Goal: Task Accomplishment & Management: Manage account settings

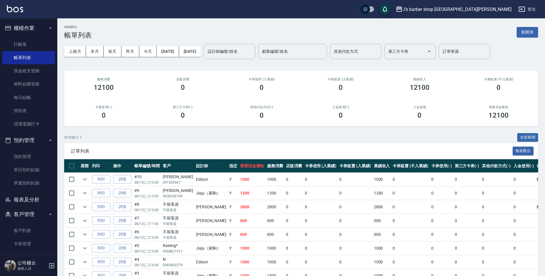
click at [74, 105] on div "卡券使用(-) 0" at bounding box center [103, 112] width 79 height 28
click at [40, 45] on link "打帳單" at bounding box center [28, 44] width 53 height 13
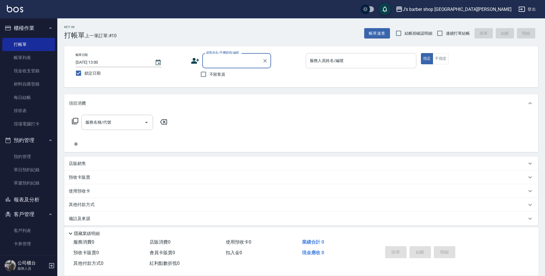
click at [332, 62] on input "服務人員姓名/編號" at bounding box center [362, 61] width 106 height 10
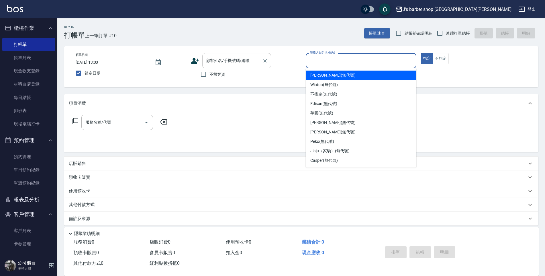
click at [246, 54] on div "顧客姓名/手機號碼/編號" at bounding box center [236, 60] width 69 height 15
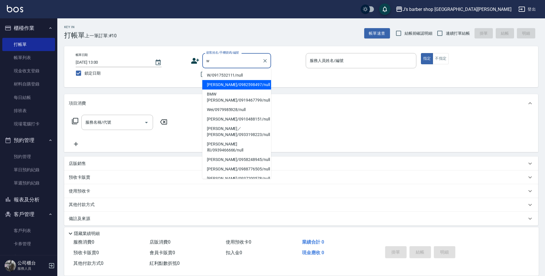
click at [245, 83] on li "[PERSON_NAME]/0982598497/null" at bounding box center [236, 84] width 69 height 9
type input "[PERSON_NAME]/0982598497/null"
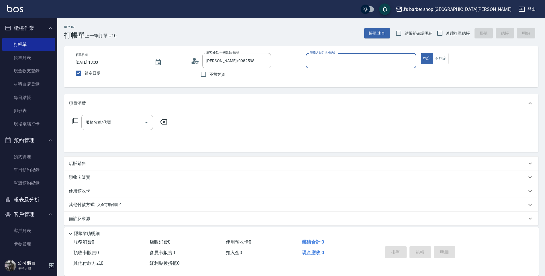
click at [355, 63] on input "服務人員姓名/編號" at bounding box center [362, 61] width 106 height 10
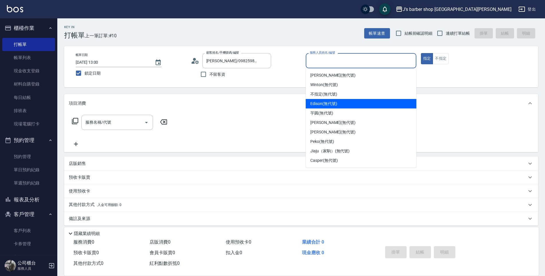
click at [331, 102] on span "Edison (無代號)" at bounding box center [324, 104] width 27 height 6
click at [327, 65] on input "Edison(無代號)" at bounding box center [357, 61] width 97 height 10
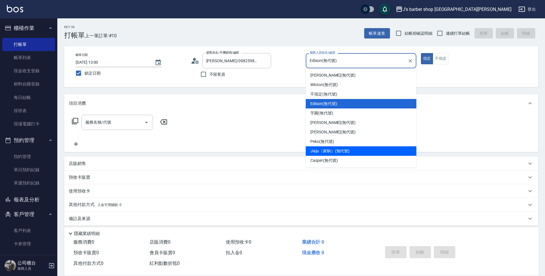
click at [331, 155] on div "Jiaju（家駒） (無代號)" at bounding box center [361, 150] width 111 height 9
type input "Jiaju（家駒）(無代號)"
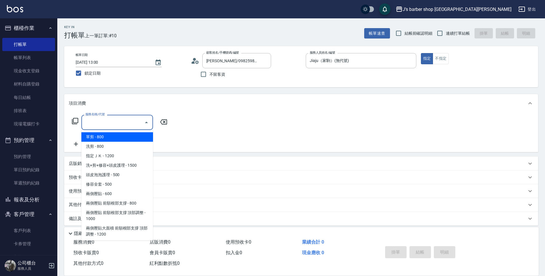
click at [121, 125] on input "服務名稱/代號" at bounding box center [113, 122] width 58 height 10
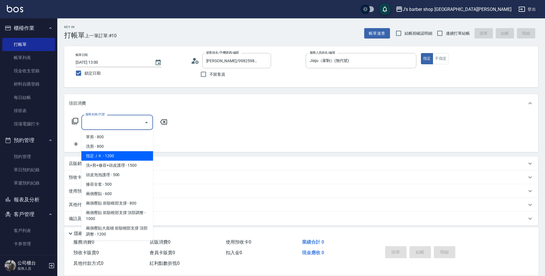
click at [131, 157] on span "指定ＪＫ - 1200" at bounding box center [117, 155] width 72 height 9
type input "指定ＪＫ(102)"
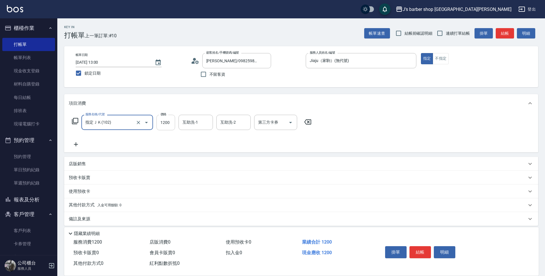
click at [159, 128] on input "1200" at bounding box center [166, 122] width 19 height 15
type input "2200"
click at [200, 123] on input "互助洗-1" at bounding box center [195, 122] width 29 height 10
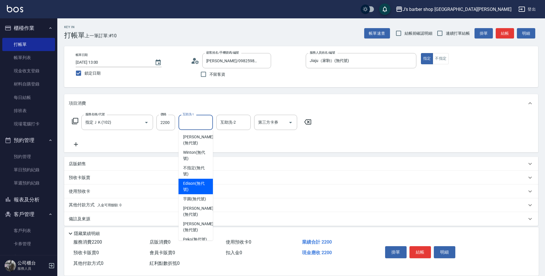
click at [203, 182] on span "Edison (無代號)" at bounding box center [195, 186] width 25 height 12
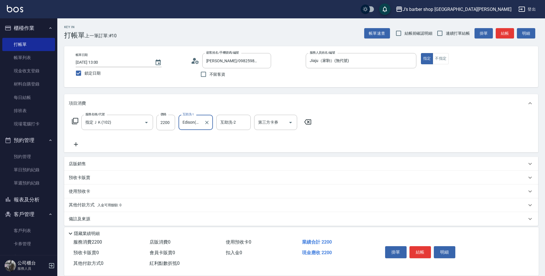
click at [196, 126] on input "Edison(無代號)" at bounding box center [191, 122] width 21 height 10
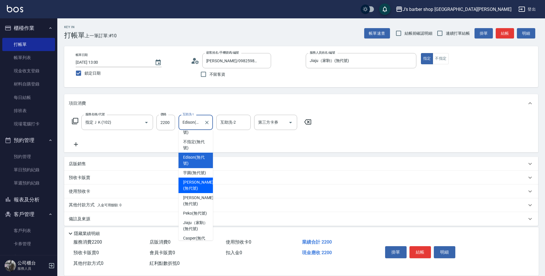
scroll to position [49, 0]
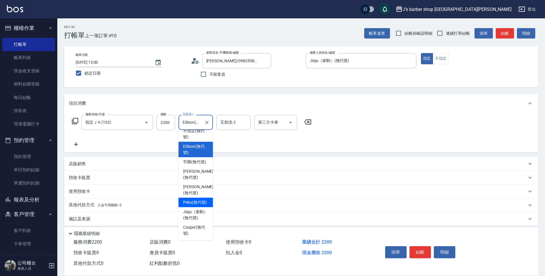
click at [187, 199] on span "Peko (無代號)" at bounding box center [195, 202] width 24 height 6
type input "Peko(無代號)"
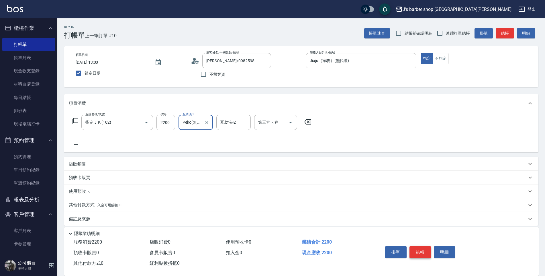
click at [416, 253] on button "結帳" at bounding box center [421, 252] width 22 height 12
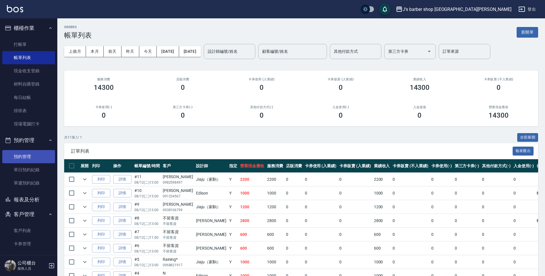
click at [28, 161] on link "預約管理" at bounding box center [28, 156] width 53 height 13
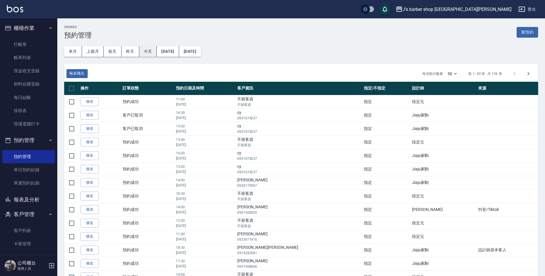
click at [145, 52] on button "今天" at bounding box center [148, 51] width 18 height 11
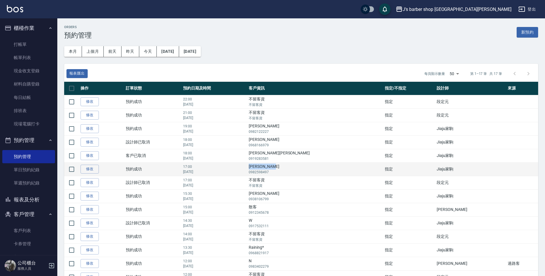
drag, startPoint x: 302, startPoint y: 167, endPoint x: 328, endPoint y: 167, distance: 26.4
click at [328, 167] on td "[PERSON_NAME] 0982598497" at bounding box center [315, 168] width 136 height 13
drag, startPoint x: 328, startPoint y: 167, endPoint x: 321, endPoint y: 167, distance: 7.2
copy td "[PERSON_NAME]"
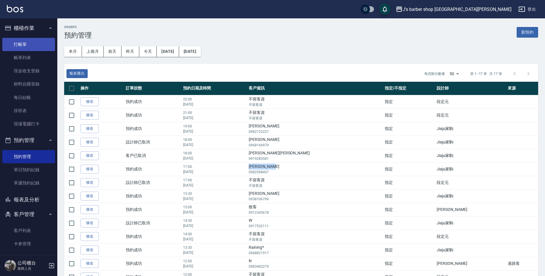
click at [30, 48] on link "打帳單" at bounding box center [28, 44] width 53 height 13
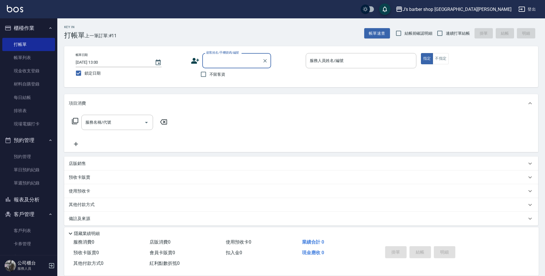
click at [225, 64] on input "顧客姓名/手機號碼/編號" at bounding box center [232, 61] width 55 height 10
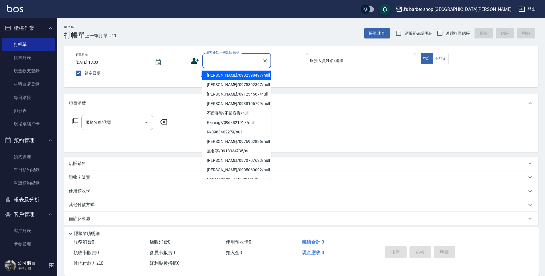
click at [233, 77] on li "[PERSON_NAME]/0982598497/null" at bounding box center [236, 75] width 69 height 9
type input "[PERSON_NAME]/0982598497/null"
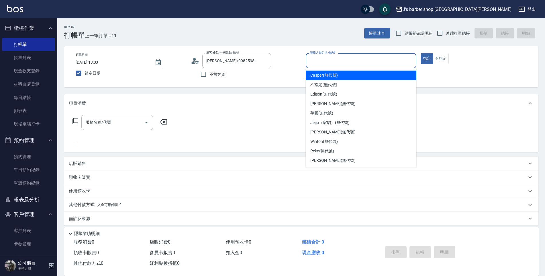
click at [327, 58] on input "服務人員姓名/編號" at bounding box center [362, 61] width 106 height 10
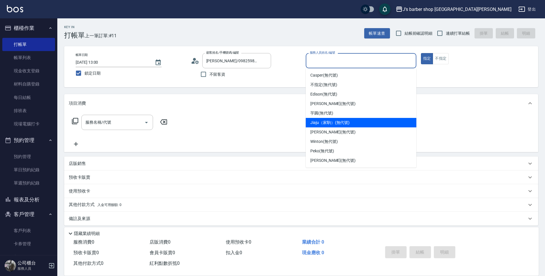
click at [327, 124] on span "Jiaju（家駒） (無代號)" at bounding box center [330, 123] width 39 height 6
type input "Jiaju（家駒）(無代號)"
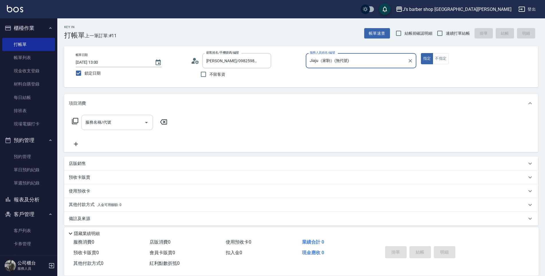
click at [101, 120] on div "服務名稱/代號 服務名稱/代號" at bounding box center [117, 122] width 72 height 15
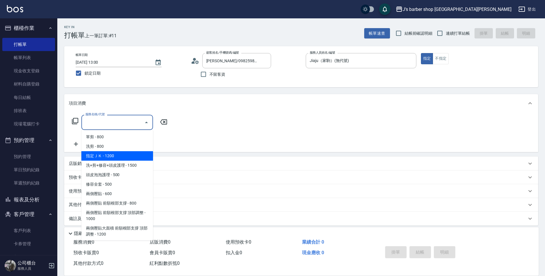
click at [111, 154] on span "指定ＪＫ - 1200" at bounding box center [117, 155] width 72 height 9
type input "指定ＪＫ(102)"
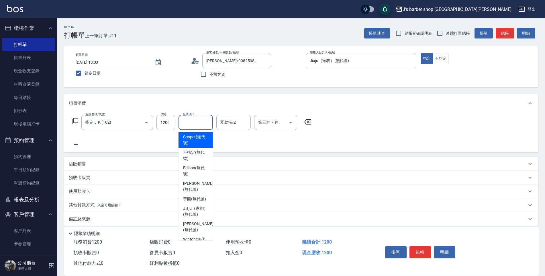
click at [188, 124] on input "互助洗-1" at bounding box center [195, 122] width 29 height 10
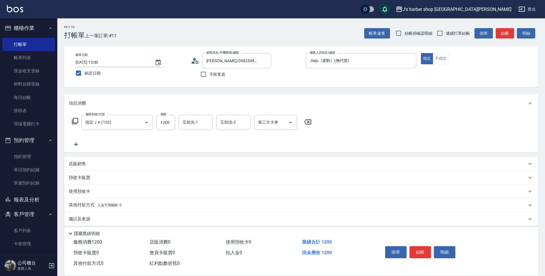
click at [399, 123] on div "服務名稱/代號 指定ＪＫ(102) 服務名稱/代號 價格 1200 價格 互助洗-1 互助洗-1 互助洗-2 互助洗-2 第三方卡券 第三方卡券" at bounding box center [301, 132] width 474 height 40
click at [23, 65] on link "現金收支登錄" at bounding box center [28, 70] width 53 height 13
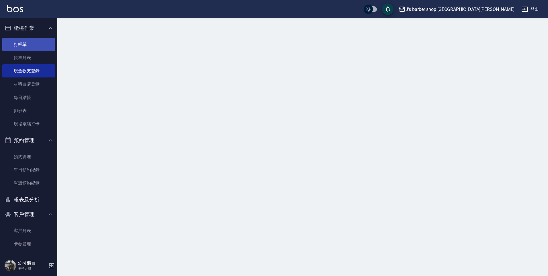
click at [30, 52] on link "帳單列表" at bounding box center [28, 57] width 53 height 13
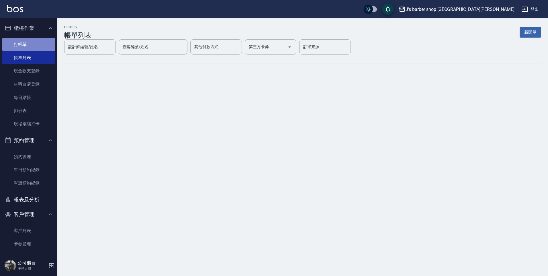
click at [34, 46] on link "打帳單" at bounding box center [28, 44] width 53 height 13
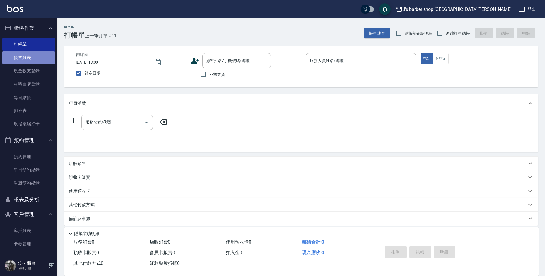
click at [28, 62] on link "帳單列表" at bounding box center [28, 57] width 53 height 13
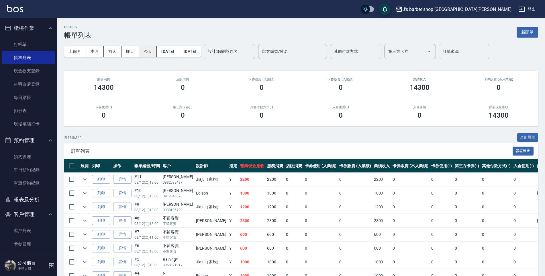
click at [149, 53] on button "今天" at bounding box center [148, 51] width 18 height 11
click at [33, 34] on button "櫃檯作業" at bounding box center [28, 28] width 53 height 15
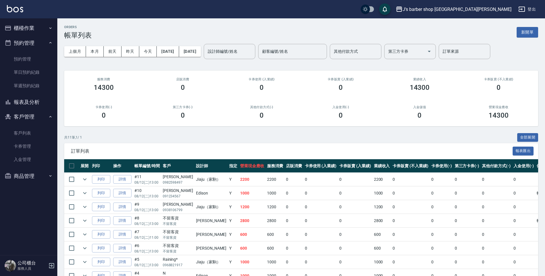
drag, startPoint x: 34, startPoint y: 33, endPoint x: 31, endPoint y: 44, distance: 11.5
click at [34, 34] on button "櫃檯作業" at bounding box center [28, 28] width 53 height 15
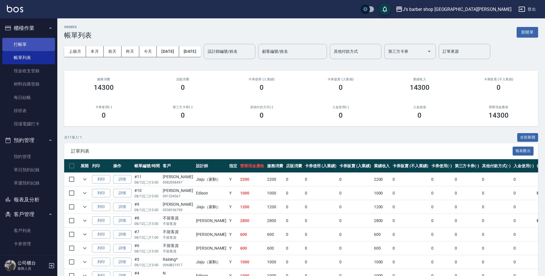
click at [29, 48] on link "打帳單" at bounding box center [28, 44] width 53 height 13
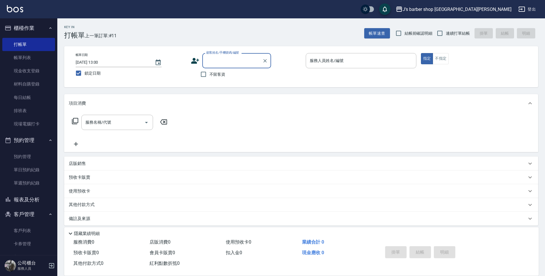
click at [238, 66] on div "顧客姓名/手機號碼/編號" at bounding box center [236, 60] width 69 height 15
drag, startPoint x: 176, startPoint y: 80, endPoint x: 201, endPoint y: 79, distance: 24.4
click at [179, 79] on div "帳單日期 [DATE] 13:00 鎖定日期 顧客姓名/手機號碼/編號 顧客姓名/手機號碼/編號 不留客資 服務人員姓名/編號 服務人員姓名/編號 指定 不指定" at bounding box center [301, 66] width 461 height 27
click at [202, 79] on input "不留客資" at bounding box center [204, 74] width 12 height 12
checkbox input "true"
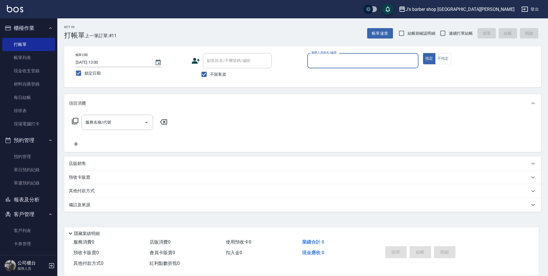
drag, startPoint x: 324, startPoint y: 66, endPoint x: 332, endPoint y: 66, distance: 7.5
click at [329, 66] on div "服務人員姓名/編號" at bounding box center [362, 60] width 111 height 15
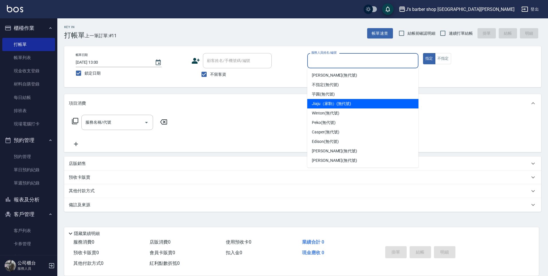
click at [334, 104] on span "Jiaju（家駒） (無代號)" at bounding box center [331, 104] width 39 height 6
type input "Jiaju（家駒）(無代號)"
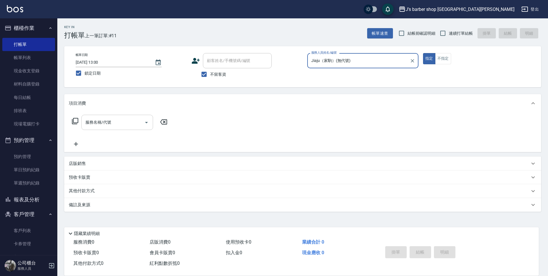
click at [116, 115] on div "服務名稱/代號" at bounding box center [117, 122] width 72 height 15
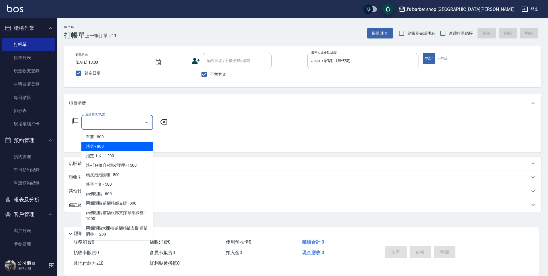
click at [123, 139] on span "單剪 - 800" at bounding box center [117, 136] width 72 height 9
type input "單剪(100)"
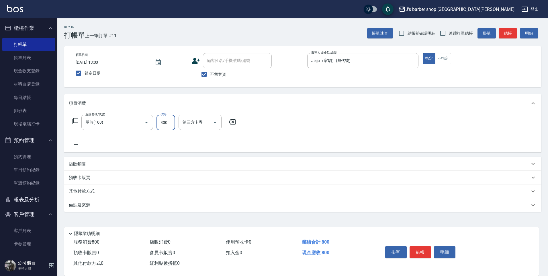
click at [159, 126] on input "800" at bounding box center [166, 122] width 19 height 15
type input "1100"
click at [426, 246] on button "結帳" at bounding box center [421, 252] width 22 height 12
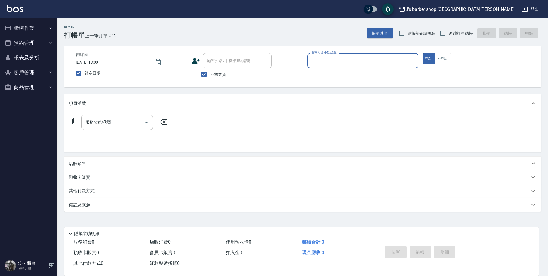
click at [100, 61] on input "[DATE] 13:00" at bounding box center [112, 62] width 73 height 9
type input "[DATE] 01:00"
click at [358, 59] on input "服務人員姓名/編號" at bounding box center [363, 61] width 106 height 10
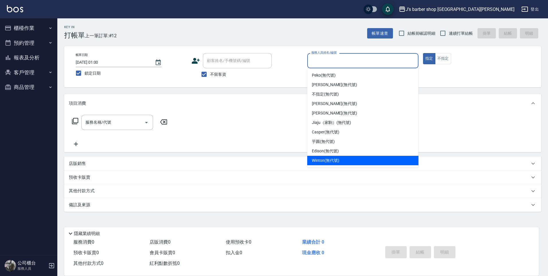
click at [319, 162] on span "Winton (無代號)" at bounding box center [325, 160] width 27 height 6
type input "Winton(無代號)"
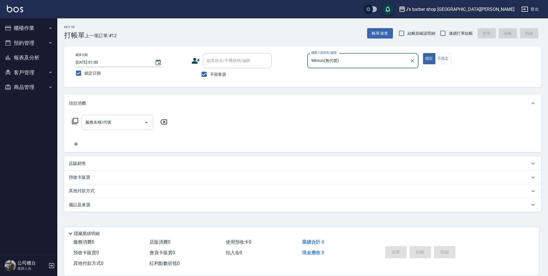
click at [123, 127] on input "服務名稱/代號" at bounding box center [113, 122] width 58 height 10
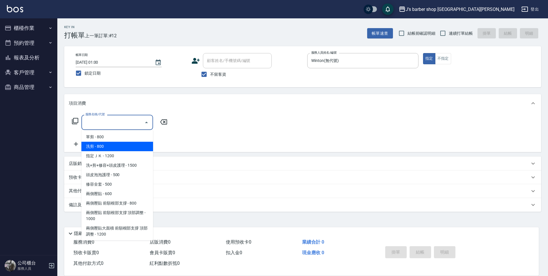
click at [120, 143] on span "洗剪 - 800" at bounding box center [117, 146] width 72 height 9
type input "洗剪(101)"
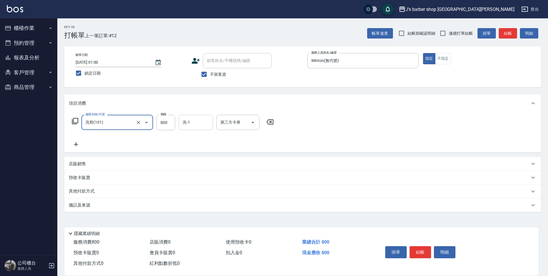
click at [198, 117] on div "洗-1" at bounding box center [196, 122] width 34 height 15
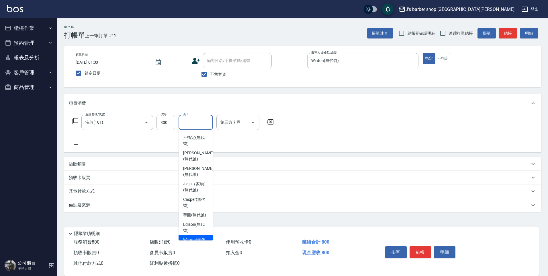
scroll to position [49, 0]
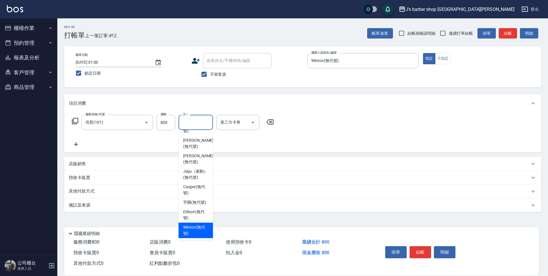
click at [196, 227] on span "Winton (無代號)" at bounding box center [195, 230] width 25 height 12
type input "Winton(無代號)"
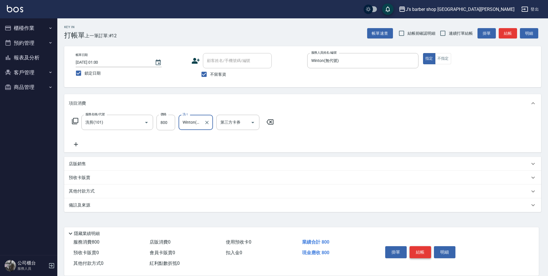
click at [422, 253] on button "結帳" at bounding box center [421, 252] width 22 height 12
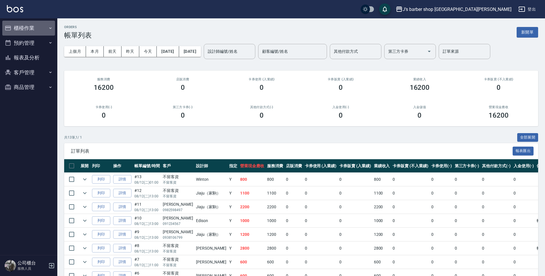
click at [38, 24] on button "櫃檯作業" at bounding box center [28, 28] width 53 height 15
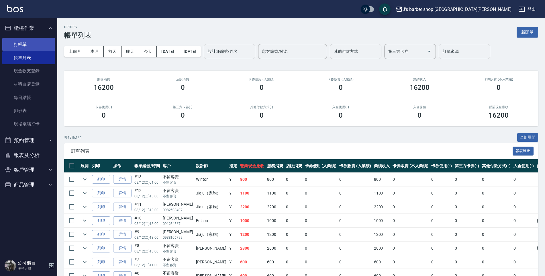
click at [44, 51] on link "帳單列表" at bounding box center [28, 57] width 53 height 13
click at [45, 44] on link "打帳單" at bounding box center [28, 44] width 53 height 13
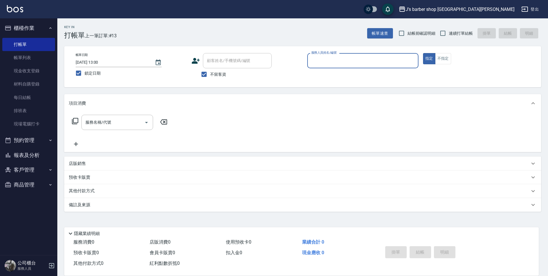
click at [98, 63] on input "[DATE] 13:00" at bounding box center [112, 62] width 73 height 9
type input "2025/08/12 02:00"
click at [328, 61] on input "服務人員姓名/編號" at bounding box center [363, 61] width 106 height 10
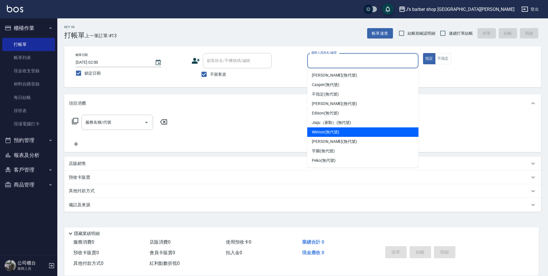
drag, startPoint x: 327, startPoint y: 135, endPoint x: 257, endPoint y: 133, distance: 70.3
click at [327, 136] on div "Winton (無代號)" at bounding box center [362, 131] width 111 height 9
type input "Winton(無代號)"
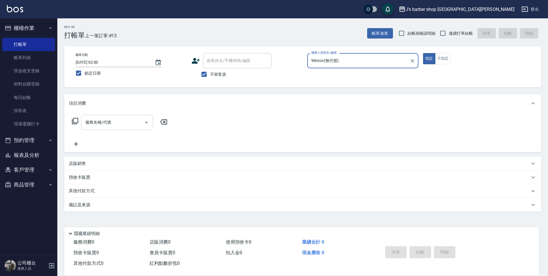
click at [143, 130] on div at bounding box center [146, 122] width 9 height 15
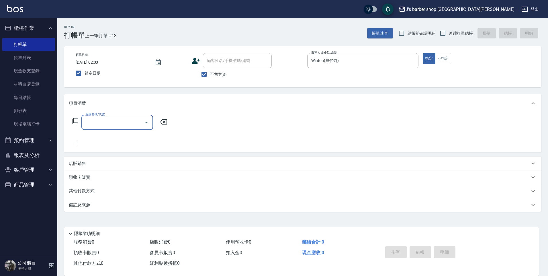
click at [134, 128] on div "服務名稱/代號" at bounding box center [117, 122] width 72 height 15
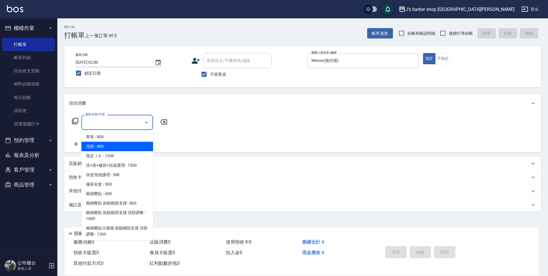
click at [121, 144] on span "洗剪 - 800" at bounding box center [117, 146] width 72 height 9
type input "洗剪(101)"
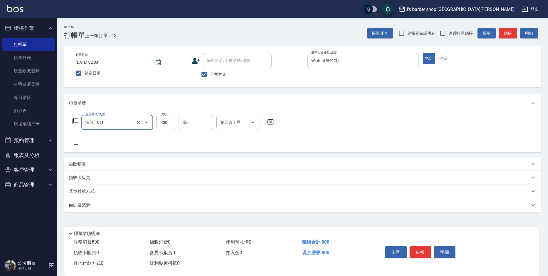
click at [205, 116] on div "洗-1" at bounding box center [196, 122] width 34 height 15
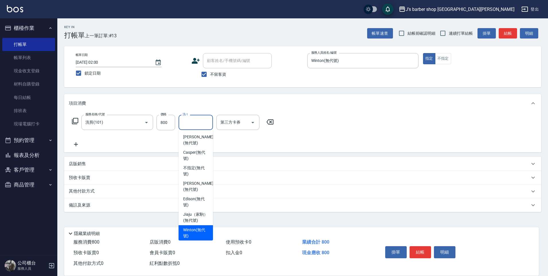
click at [194, 236] on span "Winton (無代號)" at bounding box center [195, 233] width 25 height 12
type input "Winton(無代號)"
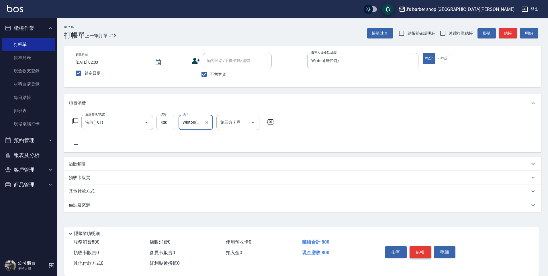
click at [414, 252] on button "結帳" at bounding box center [421, 252] width 22 height 12
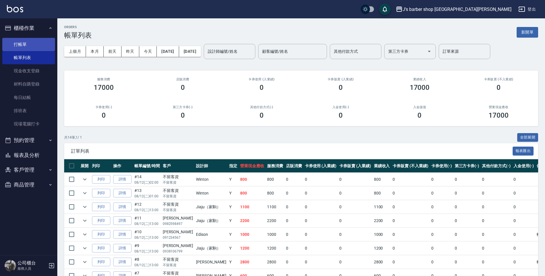
click at [34, 41] on link "打帳單" at bounding box center [28, 44] width 53 height 13
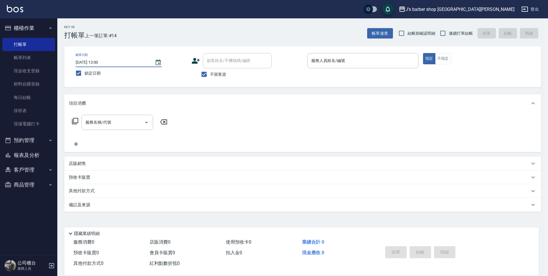
click at [99, 61] on input "[DATE] 13:00" at bounding box center [112, 62] width 73 height 9
type input "2025/08/12 03:00"
click at [315, 68] on div "服務人員姓名/編號 服務人員姓名/編號" at bounding box center [362, 63] width 111 height 21
click at [316, 67] on div "服務人員姓名/編號" at bounding box center [362, 60] width 111 height 15
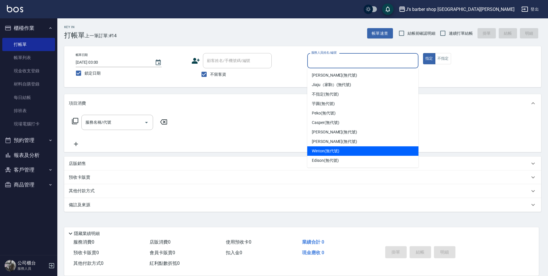
click at [331, 148] on span "Winton (無代號)" at bounding box center [325, 151] width 27 height 6
type input "Winton(無代號)"
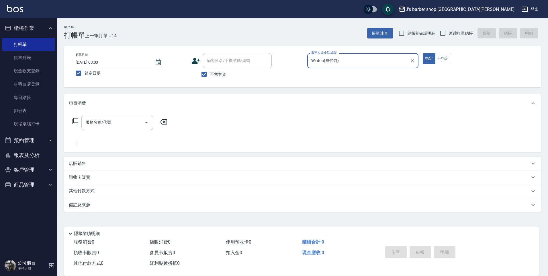
click at [98, 126] on input "服務名稱/代號" at bounding box center [113, 122] width 58 height 10
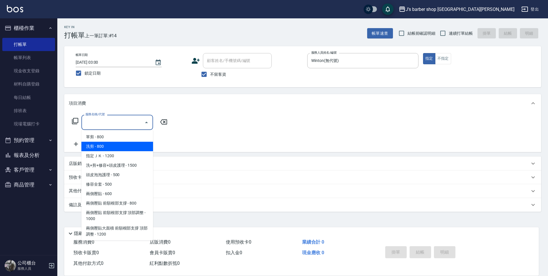
click at [104, 143] on span "洗剪 - 800" at bounding box center [117, 146] width 72 height 9
type input "洗剪(101)"
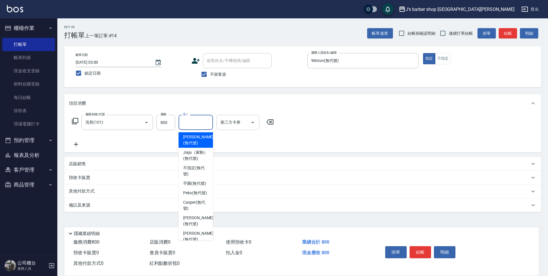
click at [190, 119] on input "洗-1" at bounding box center [195, 122] width 29 height 10
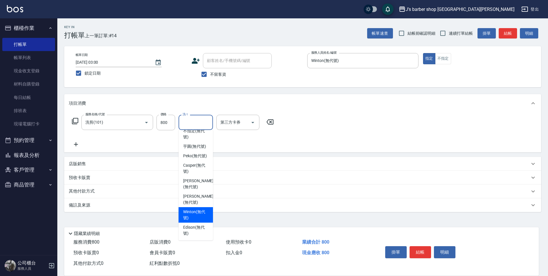
click at [198, 215] on span "Winton (無代號)" at bounding box center [195, 215] width 25 height 12
type input "Winton(無代號)"
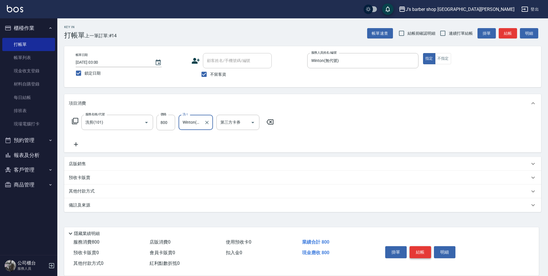
click at [417, 246] on button "結帳" at bounding box center [421, 252] width 22 height 12
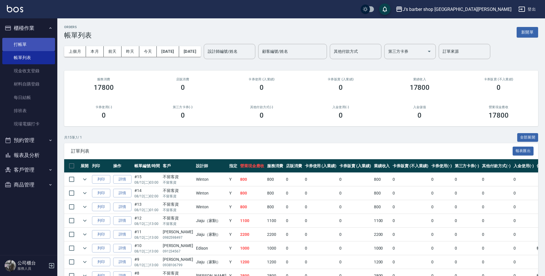
click at [41, 45] on link "打帳單" at bounding box center [28, 44] width 53 height 13
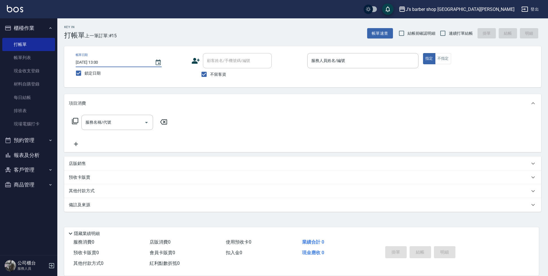
click at [99, 63] on input "[DATE] 13:00" at bounding box center [112, 62] width 73 height 9
type input "2025/08/12 04:00"
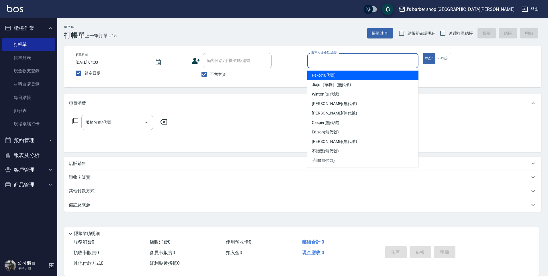
click at [368, 65] on input "服務人員姓名/編號" at bounding box center [363, 61] width 106 height 10
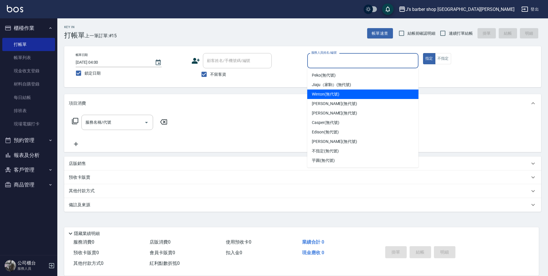
click at [345, 97] on div "Winton (無代號)" at bounding box center [362, 93] width 111 height 9
type input "Winton(無代號)"
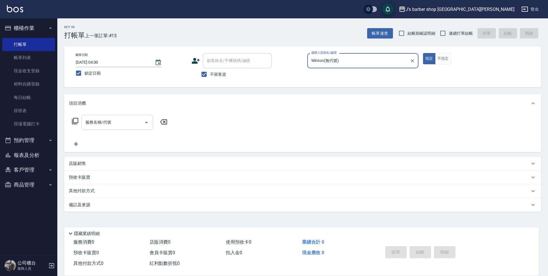
click at [133, 121] on input "服務名稱/代號" at bounding box center [113, 122] width 58 height 10
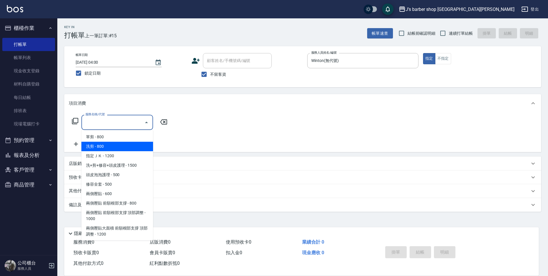
click at [115, 145] on span "洗剪 - 800" at bounding box center [117, 146] width 72 height 9
type input "洗剪(101)"
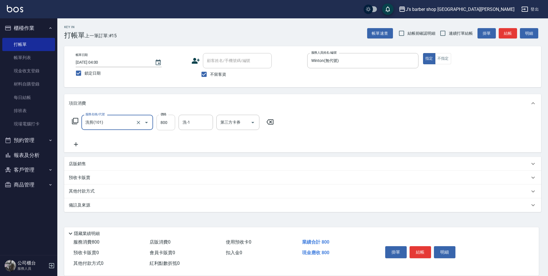
click at [165, 121] on input "800" at bounding box center [166, 122] width 19 height 15
click at [194, 124] on input "洗-1" at bounding box center [195, 122] width 29 height 10
click at [167, 126] on input "7" at bounding box center [166, 122] width 19 height 15
type input "700"
click at [198, 122] on input "洗-1" at bounding box center [195, 122] width 29 height 10
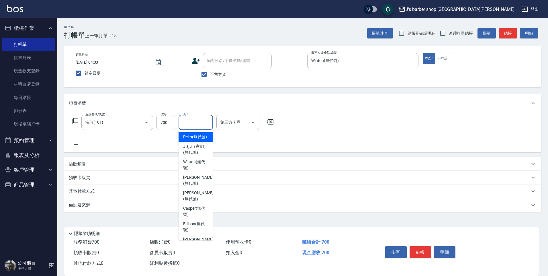
click at [193, 140] on span "Peko (無代號)" at bounding box center [195, 137] width 24 height 6
type input "Peko(無代號)"
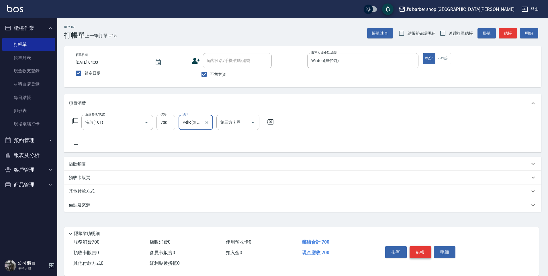
click at [418, 252] on button "結帳" at bounding box center [421, 252] width 22 height 12
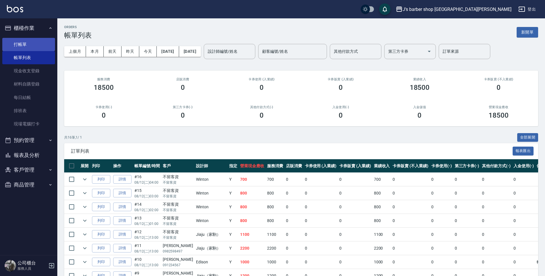
click at [36, 40] on link "打帳單" at bounding box center [28, 44] width 53 height 13
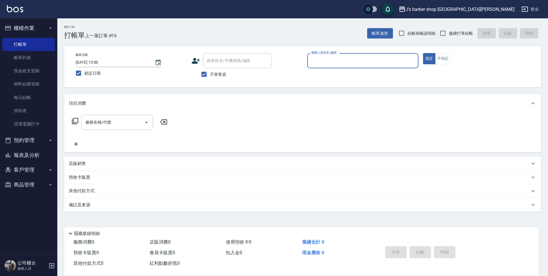
click at [101, 61] on input "[DATE] 13:00" at bounding box center [112, 62] width 73 height 9
type input "2025/08/12 05:00"
click at [379, 58] on input "服務人員姓名/編號" at bounding box center [363, 61] width 106 height 10
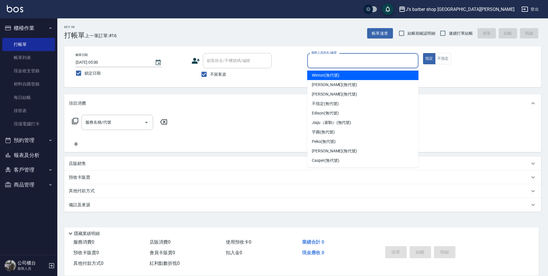
click at [357, 79] on div "Winton (無代號)" at bounding box center [362, 75] width 111 height 9
type input "Winton(無代號)"
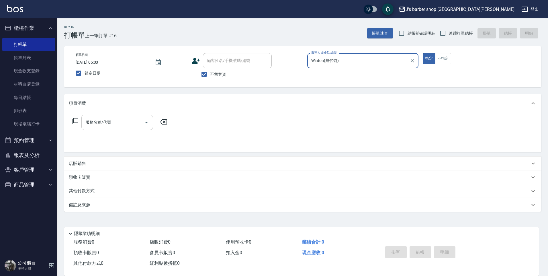
click at [124, 124] on input "服務名稱/代號" at bounding box center [113, 122] width 58 height 10
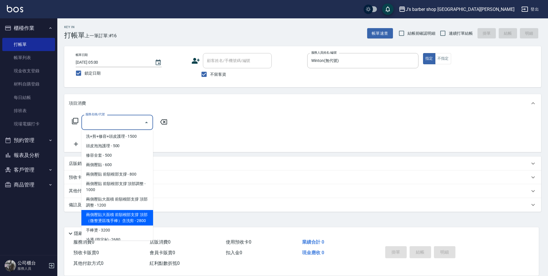
scroll to position [60, 0]
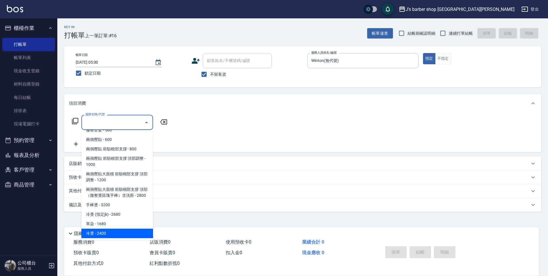
click at [126, 229] on span "冷燙 - 2400" at bounding box center [117, 233] width 72 height 9
type input "冷燙(LP)"
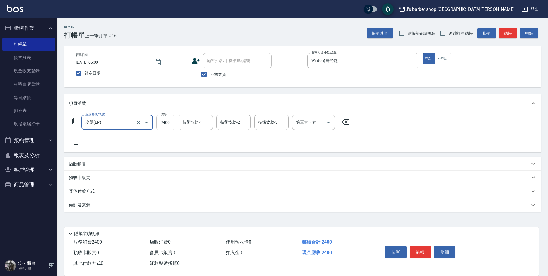
click at [167, 121] on input "2400" at bounding box center [166, 122] width 19 height 15
type input "3000"
click at [193, 128] on div "技術協助-1" at bounding box center [196, 122] width 34 height 15
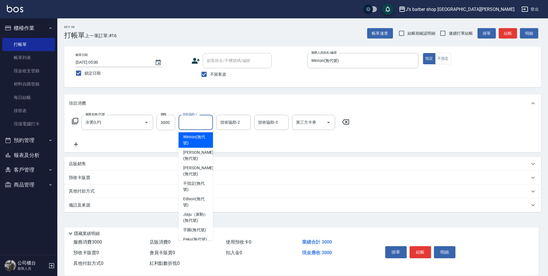
click at [199, 142] on span "Winton (無代號)" at bounding box center [195, 140] width 25 height 12
type input "Winton(無代號)"
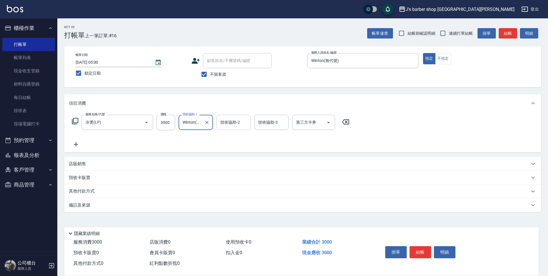
click at [231, 122] on input "技術協助-2" at bounding box center [233, 122] width 29 height 10
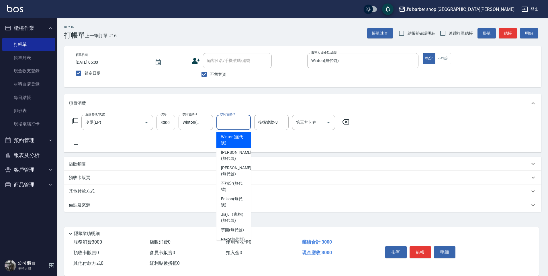
click at [230, 134] on span "Winton (無代號)" at bounding box center [233, 140] width 25 height 12
type input "Winton(無代號)"
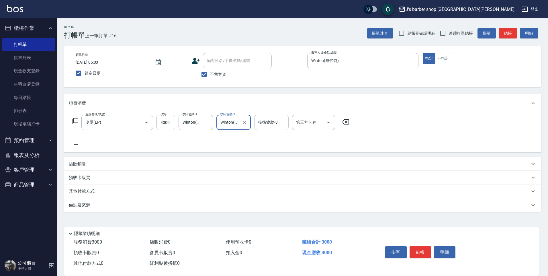
click at [267, 124] on input "技術協助-3" at bounding box center [271, 122] width 29 height 10
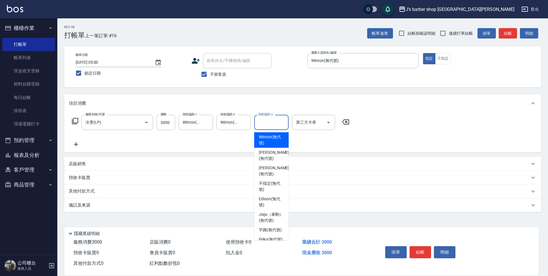
click at [266, 137] on span "Winton (無代號)" at bounding box center [271, 140] width 25 height 12
type input "Winton(無代號)"
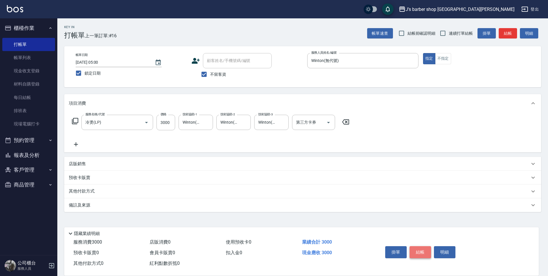
click at [428, 249] on button "結帳" at bounding box center [421, 252] width 22 height 12
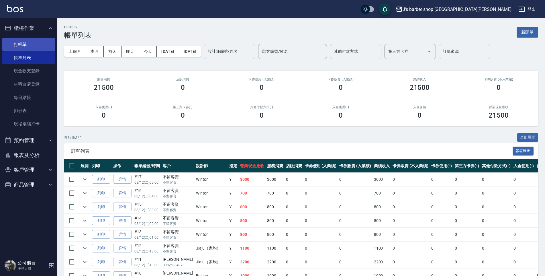
click at [26, 45] on link "打帳單" at bounding box center [28, 44] width 53 height 13
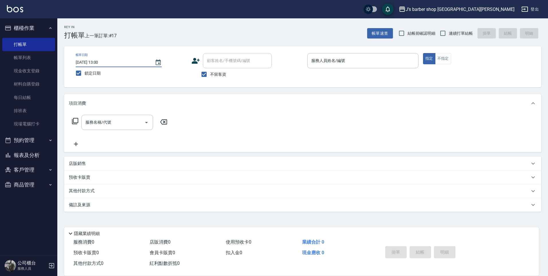
click at [99, 60] on input "[DATE] 13:00" at bounding box center [112, 62] width 73 height 9
type input "2025/08/12 06:00"
click at [366, 59] on input "服務人員姓名/編號" at bounding box center [363, 61] width 106 height 10
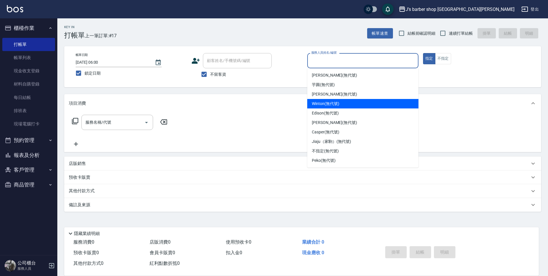
click at [344, 108] on div "Winton (無代號)" at bounding box center [362, 103] width 111 height 9
type input "Winton(無代號)"
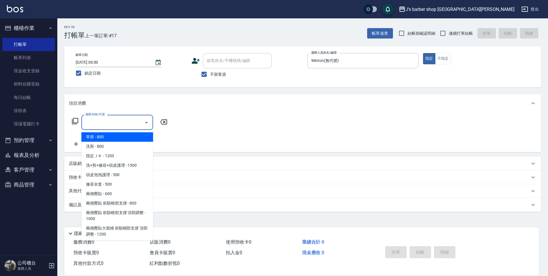
click at [124, 126] on input "服務名稱/代號" at bounding box center [113, 122] width 58 height 10
click at [119, 145] on span "洗剪 - 800" at bounding box center [117, 146] width 72 height 9
type input "洗剪(101)"
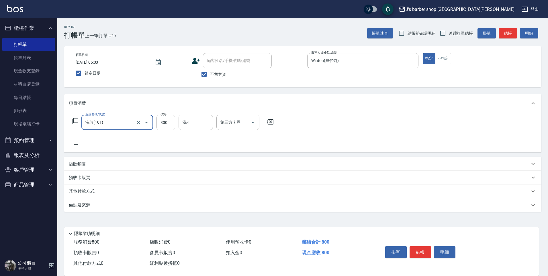
click at [188, 124] on input "洗-1" at bounding box center [195, 122] width 29 height 10
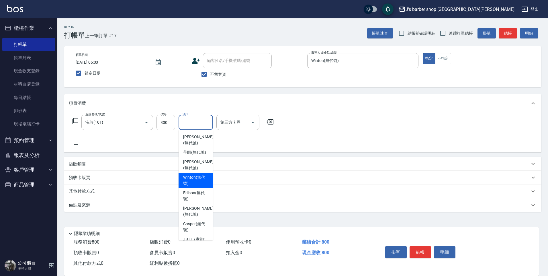
click at [199, 177] on span "Winton (無代號)" at bounding box center [195, 180] width 25 height 12
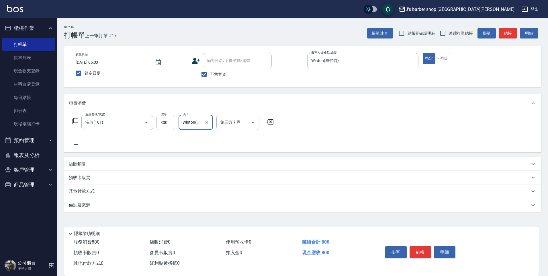
click at [191, 119] on input "Winton(無代號)" at bounding box center [191, 122] width 21 height 10
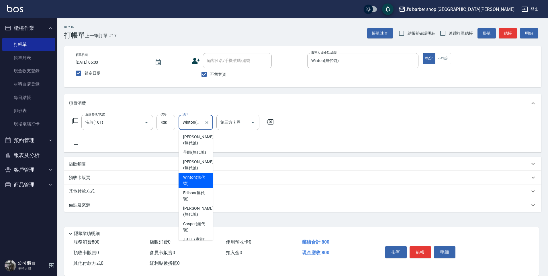
click at [190, 123] on input "Winton(無代號)" at bounding box center [191, 122] width 21 height 10
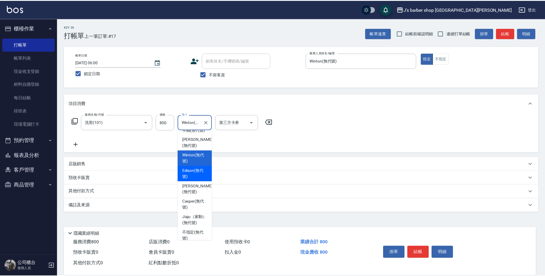
scroll to position [49, 0]
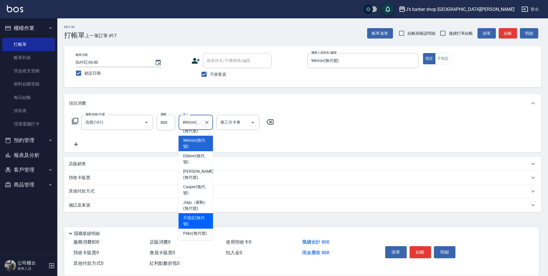
click at [195, 230] on span "Peko (無代號)" at bounding box center [195, 233] width 24 height 6
type input "Peko(無代號)"
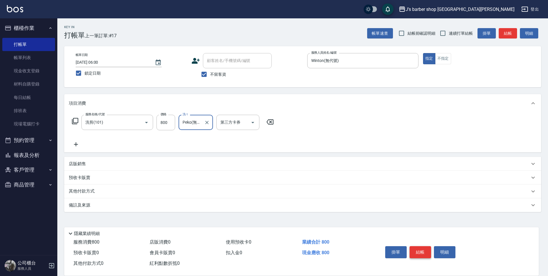
click at [416, 251] on button "結帳" at bounding box center [421, 252] width 22 height 12
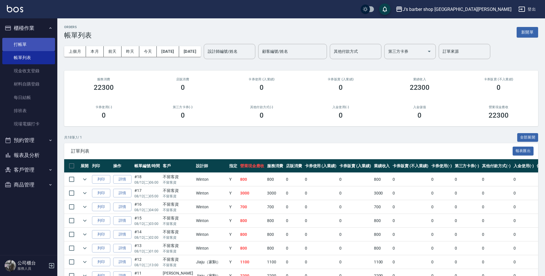
click at [42, 45] on link "打帳單" at bounding box center [28, 44] width 53 height 13
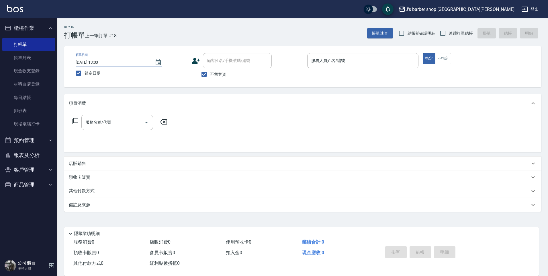
click at [99, 61] on input "[DATE] 13:00" at bounding box center [112, 62] width 73 height 9
type input "2025/08/12 07:00"
click at [330, 66] on div "服務人員姓名/編號" at bounding box center [362, 60] width 111 height 15
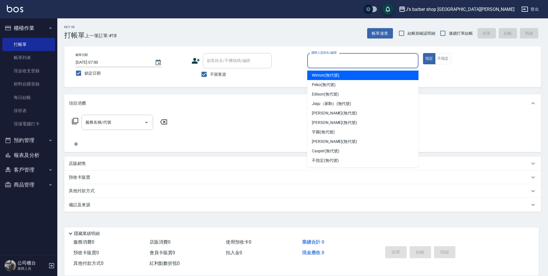
click at [337, 77] on span "Winton (無代號)" at bounding box center [325, 75] width 27 height 6
type input "Winton(無代號)"
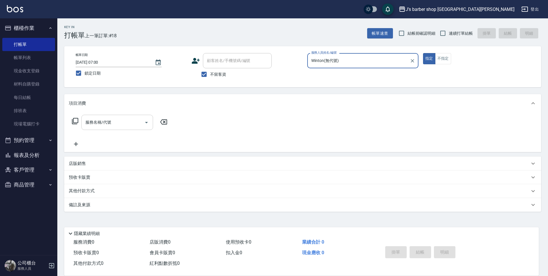
click at [127, 128] on div "服務名稱/代號" at bounding box center [117, 122] width 72 height 15
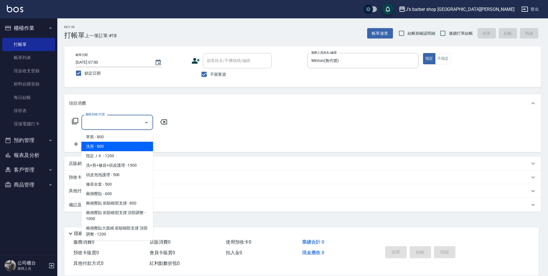
click at [118, 146] on span "洗剪 - 800" at bounding box center [117, 146] width 72 height 9
type input "洗剪(101)"
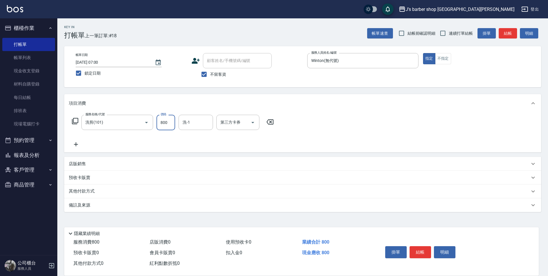
click at [162, 122] on input "800" at bounding box center [166, 122] width 19 height 15
type input "700"
click at [198, 114] on div "服務名稱/代號 洗剪(101) 服務名稱/代號 價格 700 價格 洗-1 洗-1 第三方卡券 第三方卡券" at bounding box center [302, 132] width 477 height 40
click at [198, 116] on div "洗-1" at bounding box center [196, 122] width 34 height 15
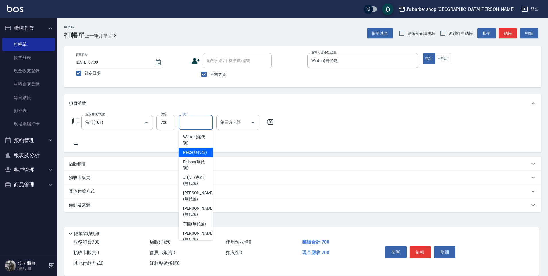
click at [204, 155] on span "Peko (無代號)" at bounding box center [195, 152] width 24 height 6
type input "Peko(無代號)"
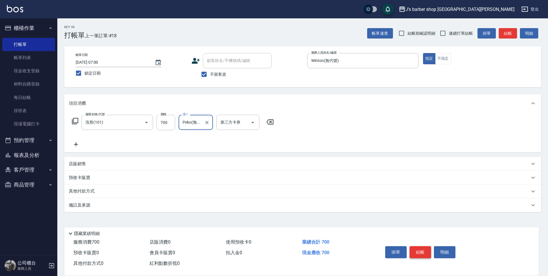
click at [422, 251] on button "結帳" at bounding box center [421, 252] width 22 height 12
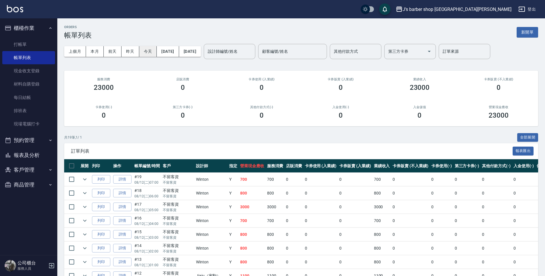
click at [145, 50] on button "今天" at bounding box center [148, 51] width 18 height 11
click at [253, 53] on input "設計師編號/姓名" at bounding box center [229, 51] width 46 height 10
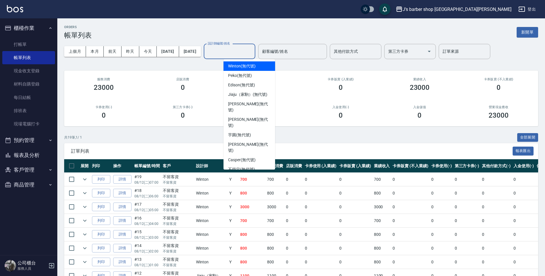
click at [251, 69] on span "Winton (無代號)" at bounding box center [241, 66] width 27 height 6
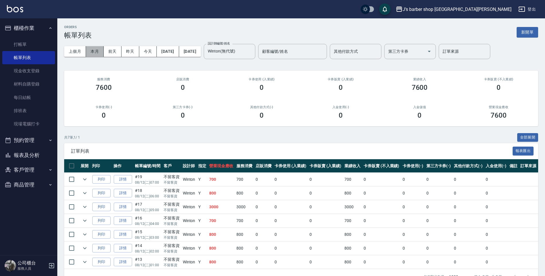
click at [100, 52] on button "本月" at bounding box center [95, 51] width 18 height 11
click at [244, 52] on input "Winton(無代號)" at bounding box center [225, 51] width 38 height 10
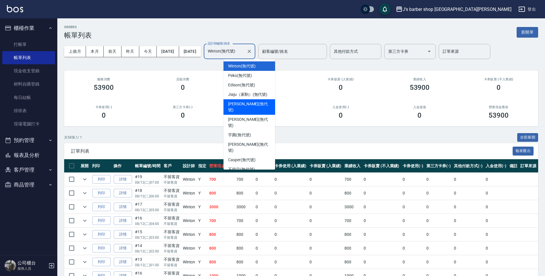
click at [245, 104] on span "KENNY (無代號)" at bounding box center [249, 107] width 42 height 12
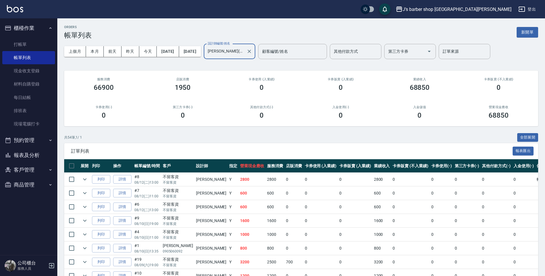
click at [244, 56] on input "KENNY(無代號)" at bounding box center [225, 51] width 38 height 10
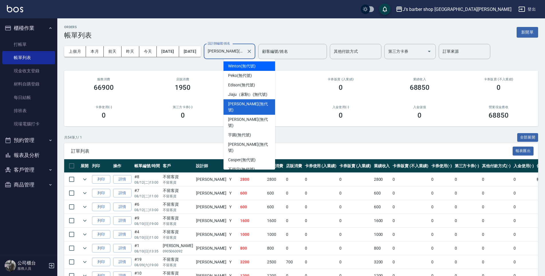
click at [246, 69] on span "Winton (無代號)" at bounding box center [241, 66] width 27 height 6
type input "Winton(無代號)"
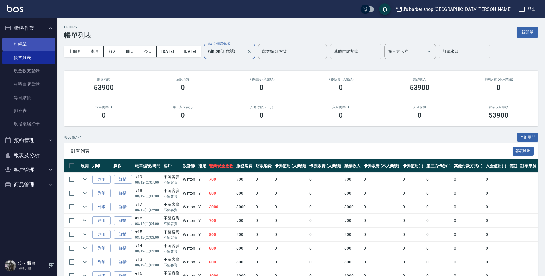
click at [36, 46] on link "打帳單" at bounding box center [28, 44] width 53 height 13
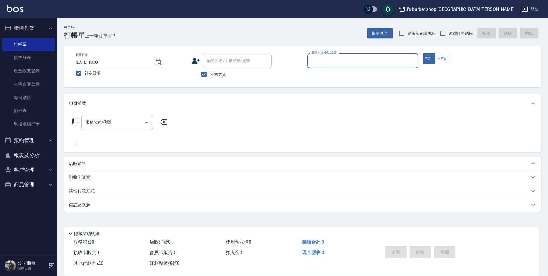
click at [98, 61] on input "[DATE] 13:00" at bounding box center [112, 62] width 73 height 9
type input "2025/08/12 08:00"
type input "u"
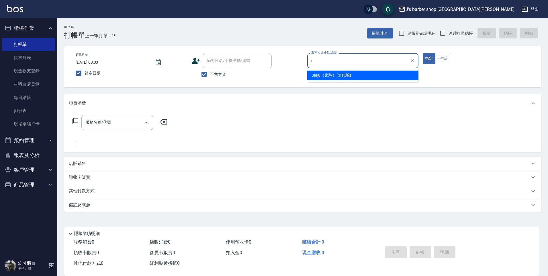
click at [329, 63] on input "u" at bounding box center [358, 61] width 97 height 10
click at [415, 60] on button "Clear" at bounding box center [413, 61] width 8 height 8
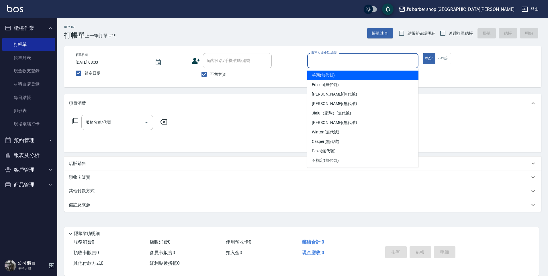
click at [387, 66] on div "服務人員姓名/編號" at bounding box center [362, 60] width 111 height 15
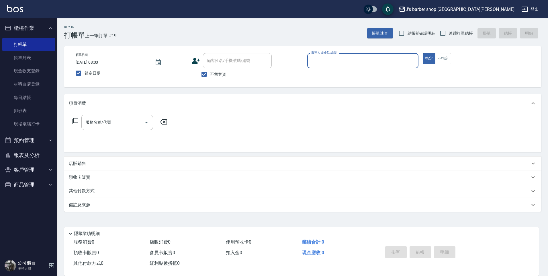
click at [379, 67] on div "服務人員姓名/編號" at bounding box center [362, 60] width 111 height 15
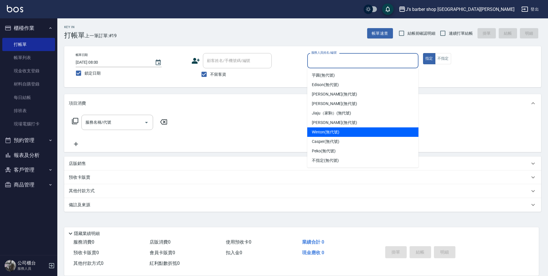
click at [336, 133] on span "Winton (無代號)" at bounding box center [325, 132] width 27 height 6
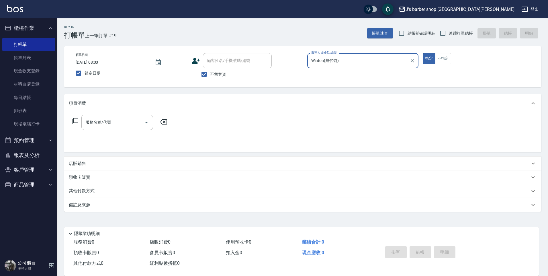
type input "Winton(無代號)"
click at [151, 113] on div "項目消費 服務名稱/代號 服務名稱/代號" at bounding box center [302, 123] width 477 height 58
click at [141, 130] on div "服務名稱/代號 服務名稱/代號" at bounding box center [120, 131] width 102 height 33
click at [134, 128] on div "服務名稱/代號" at bounding box center [117, 122] width 72 height 15
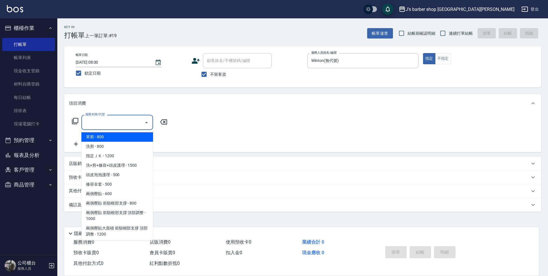
click at [158, 91] on div "Key In 打帳單 上一筆訂單:#19 帳單速查 結帳前確認明細 連續打單結帳 掛單 結帳 明細 帳單日期 2025/08/12 08:00 鎖定日期 顧客…" at bounding box center [302, 142] width 491 height 248
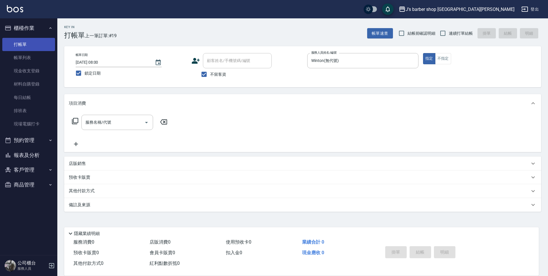
drag, startPoint x: 42, startPoint y: 56, endPoint x: 40, endPoint y: 41, distance: 15.7
click at [42, 56] on link "帳單列表" at bounding box center [28, 57] width 53 height 13
click at [44, 41] on link "打帳單" at bounding box center [28, 44] width 53 height 13
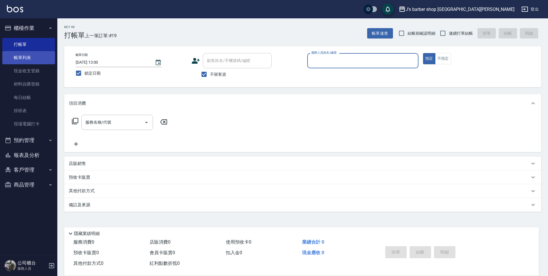
click at [22, 56] on link "帳單列表" at bounding box center [28, 57] width 53 height 13
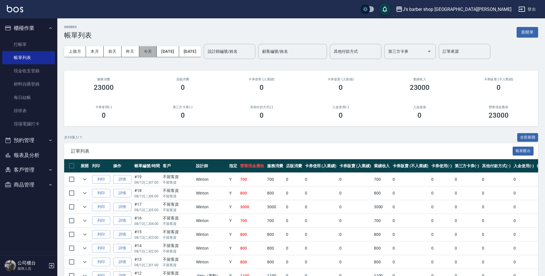
click at [150, 48] on button "今天" at bounding box center [148, 51] width 18 height 11
click at [235, 49] on div "設計師編號/姓名 設計師編號/姓名" at bounding box center [230, 51] width 52 height 15
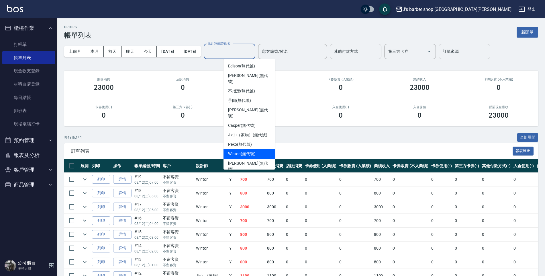
click at [241, 151] on span "Winton (無代號)" at bounding box center [241, 154] width 27 height 6
type input "Winton(無代號)"
